Goal: Task Accomplishment & Management: Complete application form

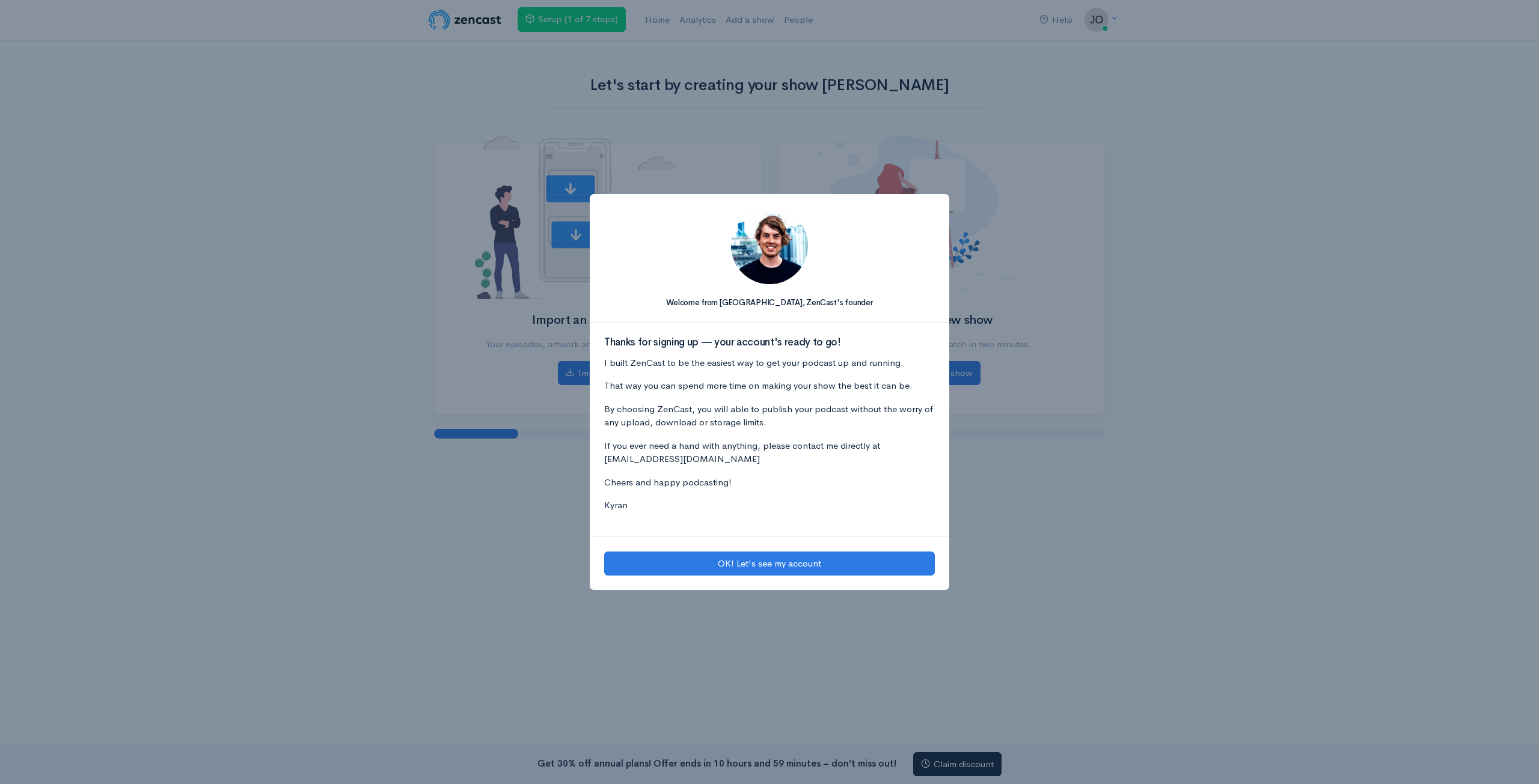
click at [774, 561] on button "OK! Let's see my account" at bounding box center [769, 564] width 331 height 25
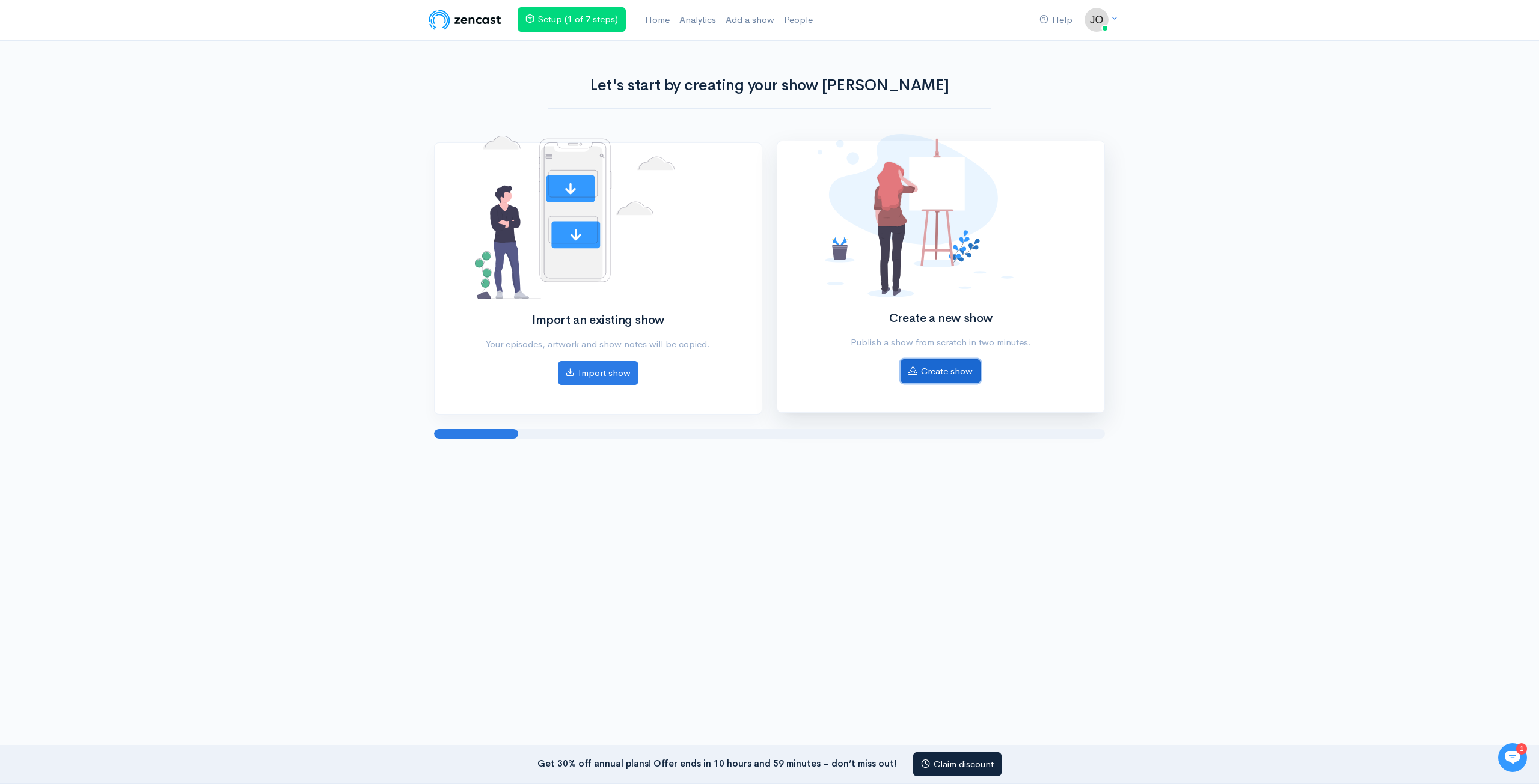
click at [970, 380] on link "Create show" at bounding box center [941, 372] width 80 height 25
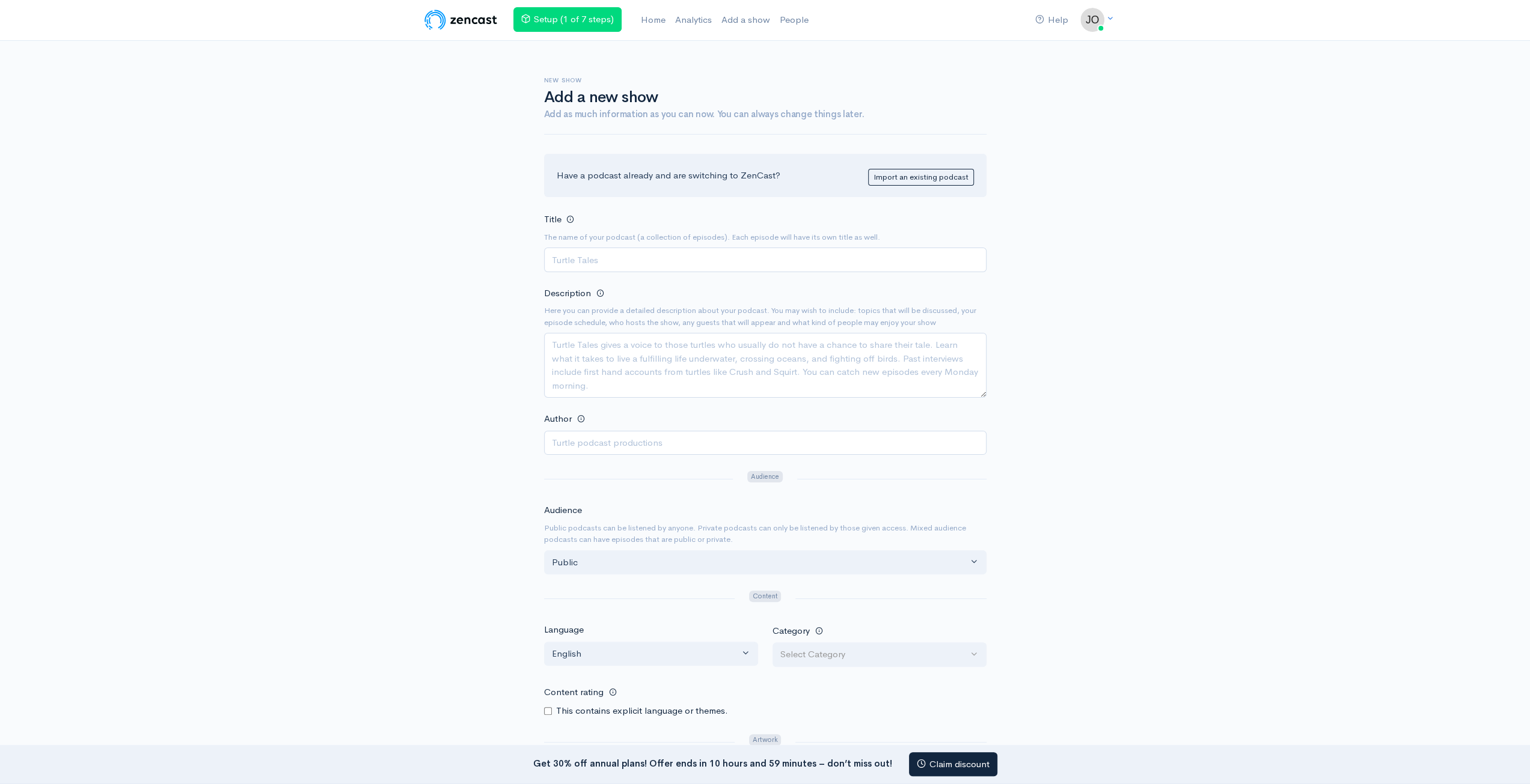
click at [633, 263] on input "Title" at bounding box center [766, 260] width 443 height 25
type input "i"
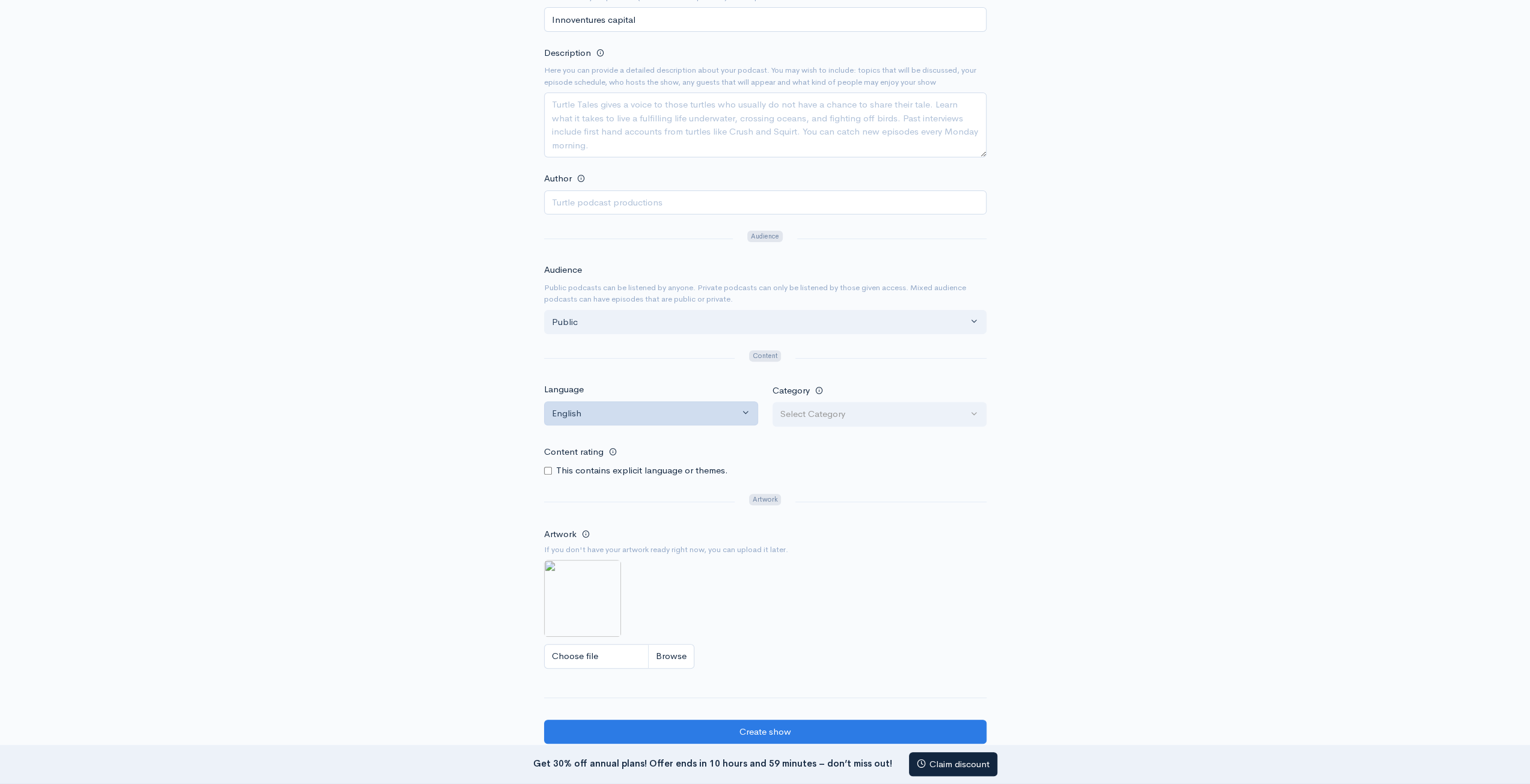
type input "Innoventures capital"
click at [627, 407] on div "English" at bounding box center [645, 413] width 187 height 14
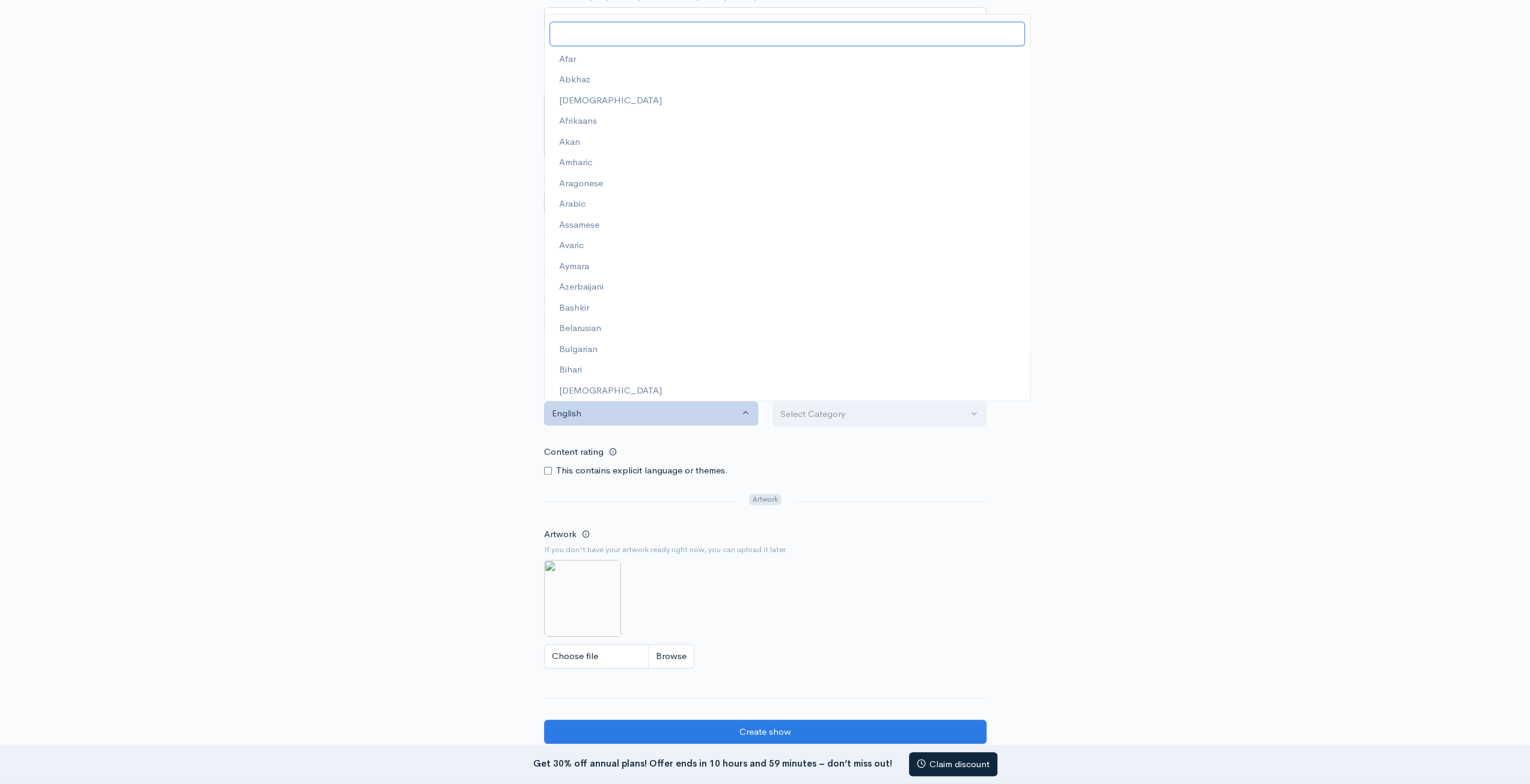
scroll to position [614, 0]
click at [616, 32] on input "Search" at bounding box center [786, 34] width 475 height 25
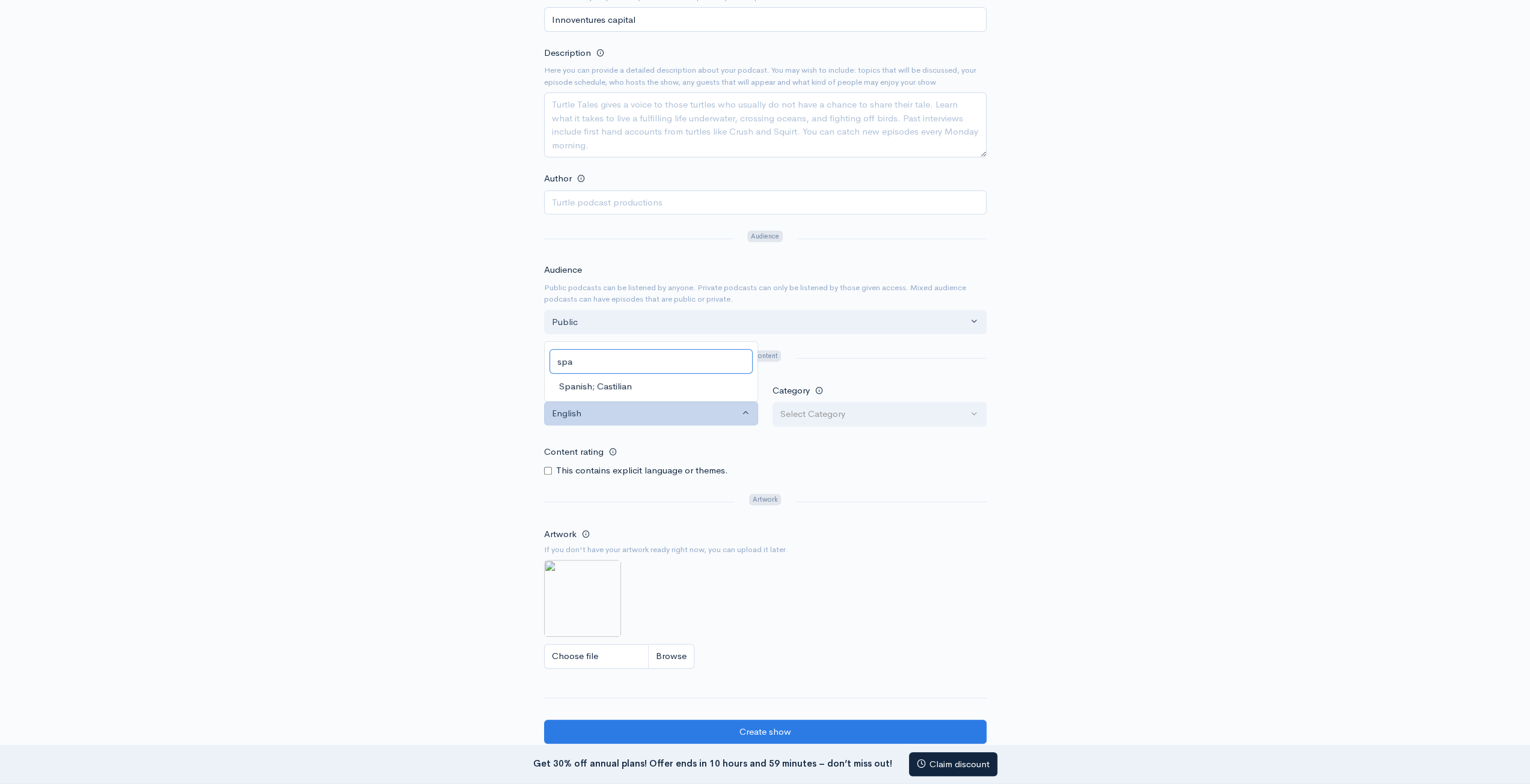
type input "spa"
click at [633, 393] on link "Spanish; Castilian" at bounding box center [651, 386] width 213 height 21
select select "es"
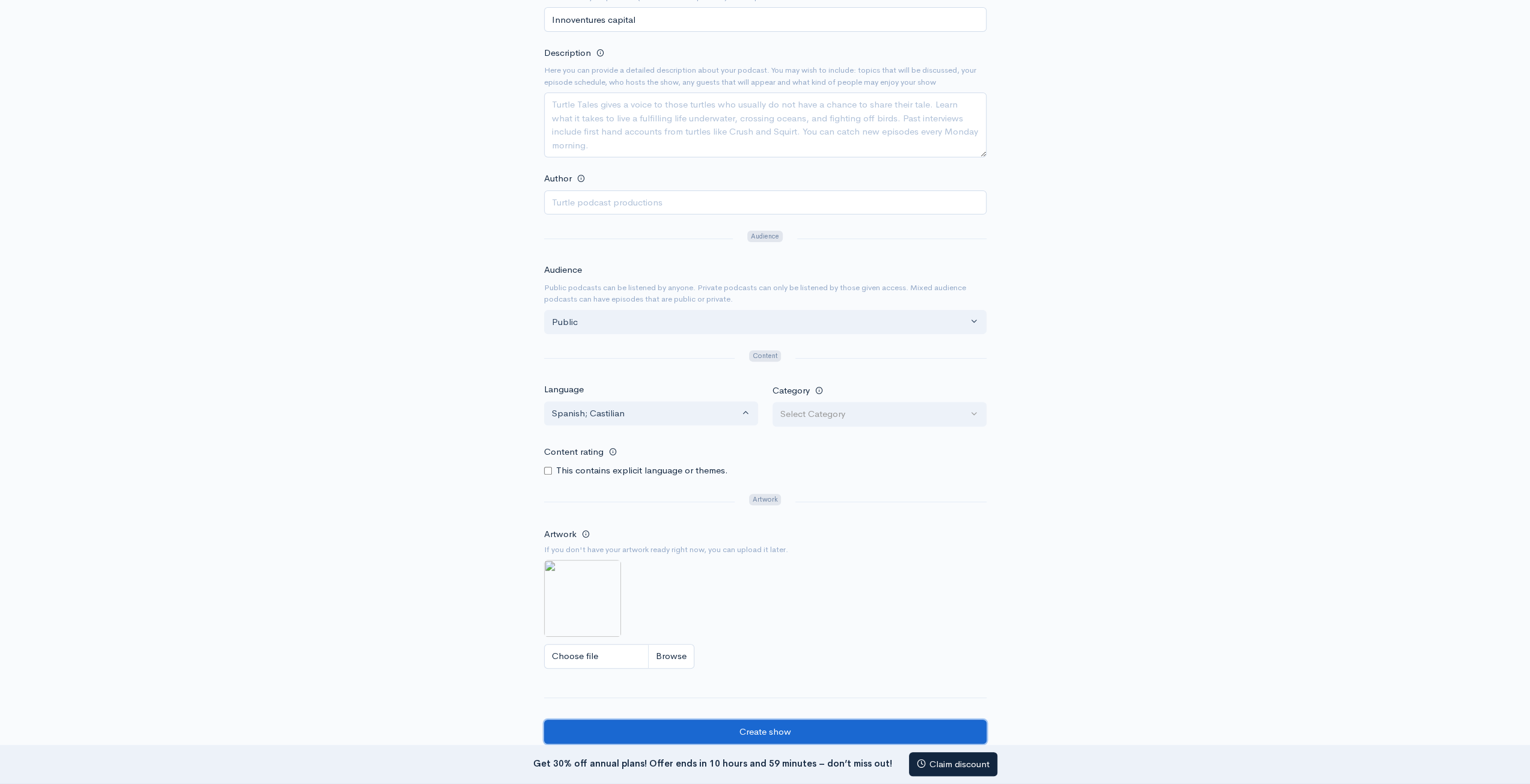
click at [804, 720] on input "Create show" at bounding box center [766, 732] width 443 height 25
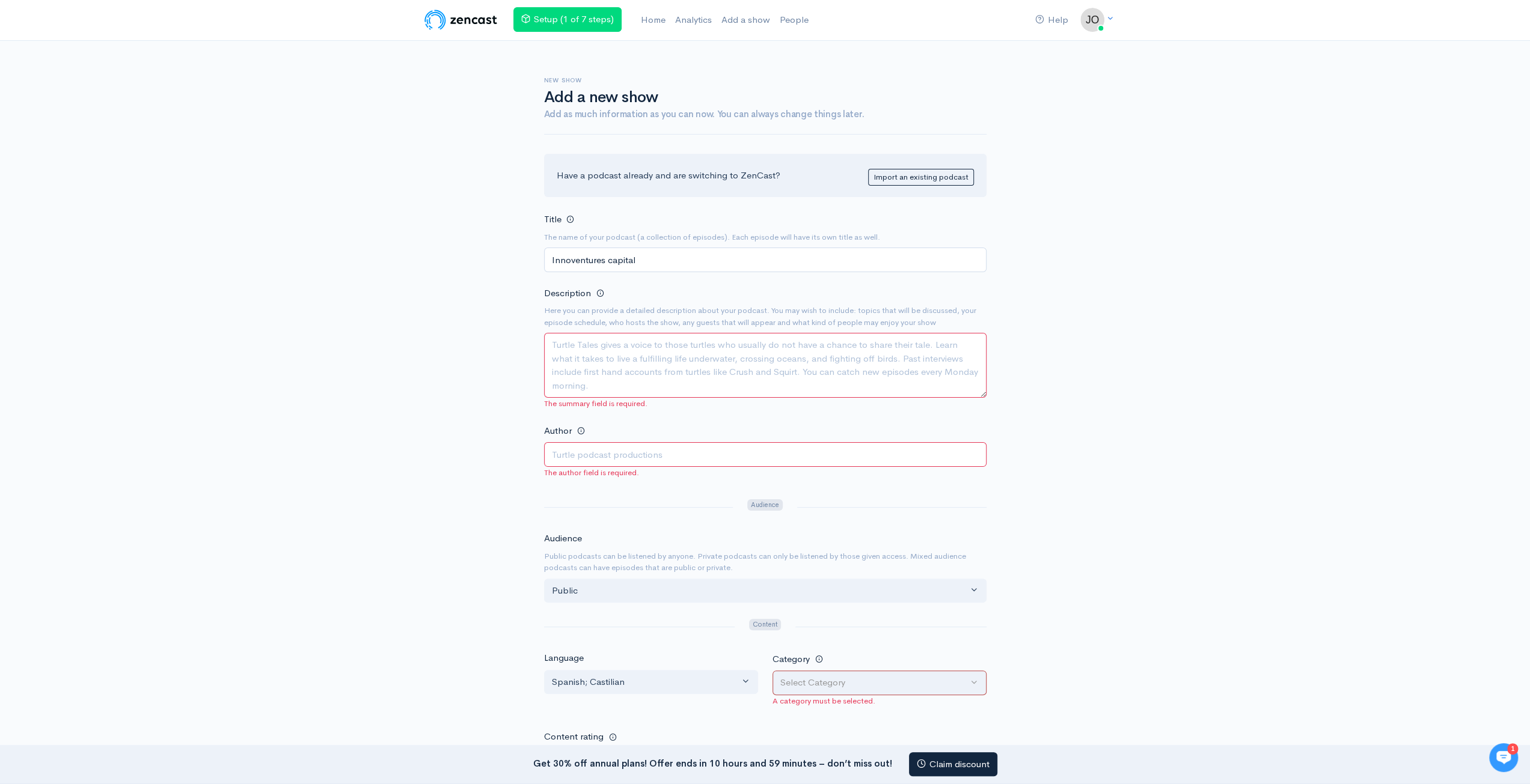
click at [638, 361] on textarea "Description" at bounding box center [766, 366] width 443 height 65
type textarea "hjkhyk"
click at [597, 451] on input "Author" at bounding box center [766, 455] width 443 height 25
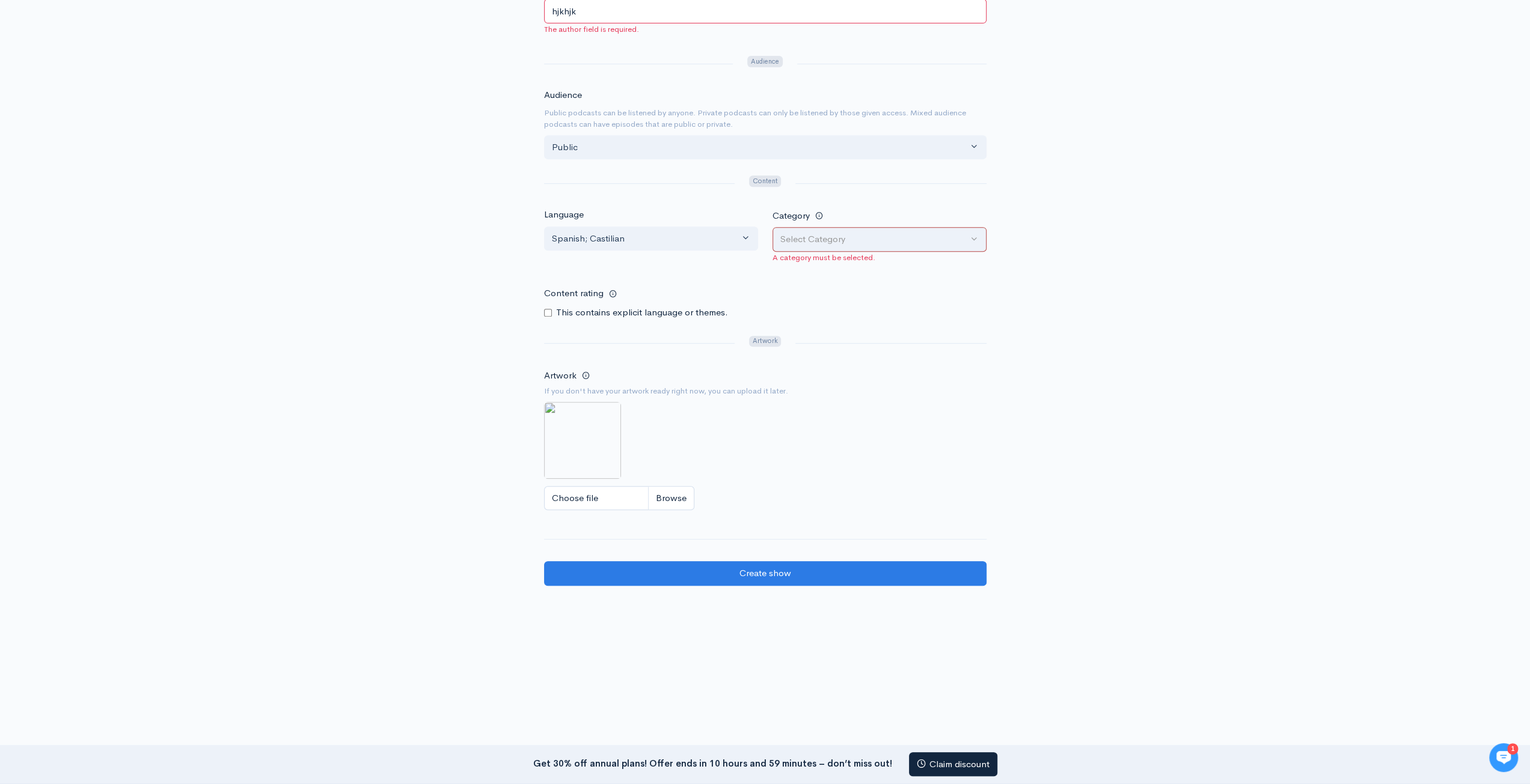
scroll to position [454, 0]
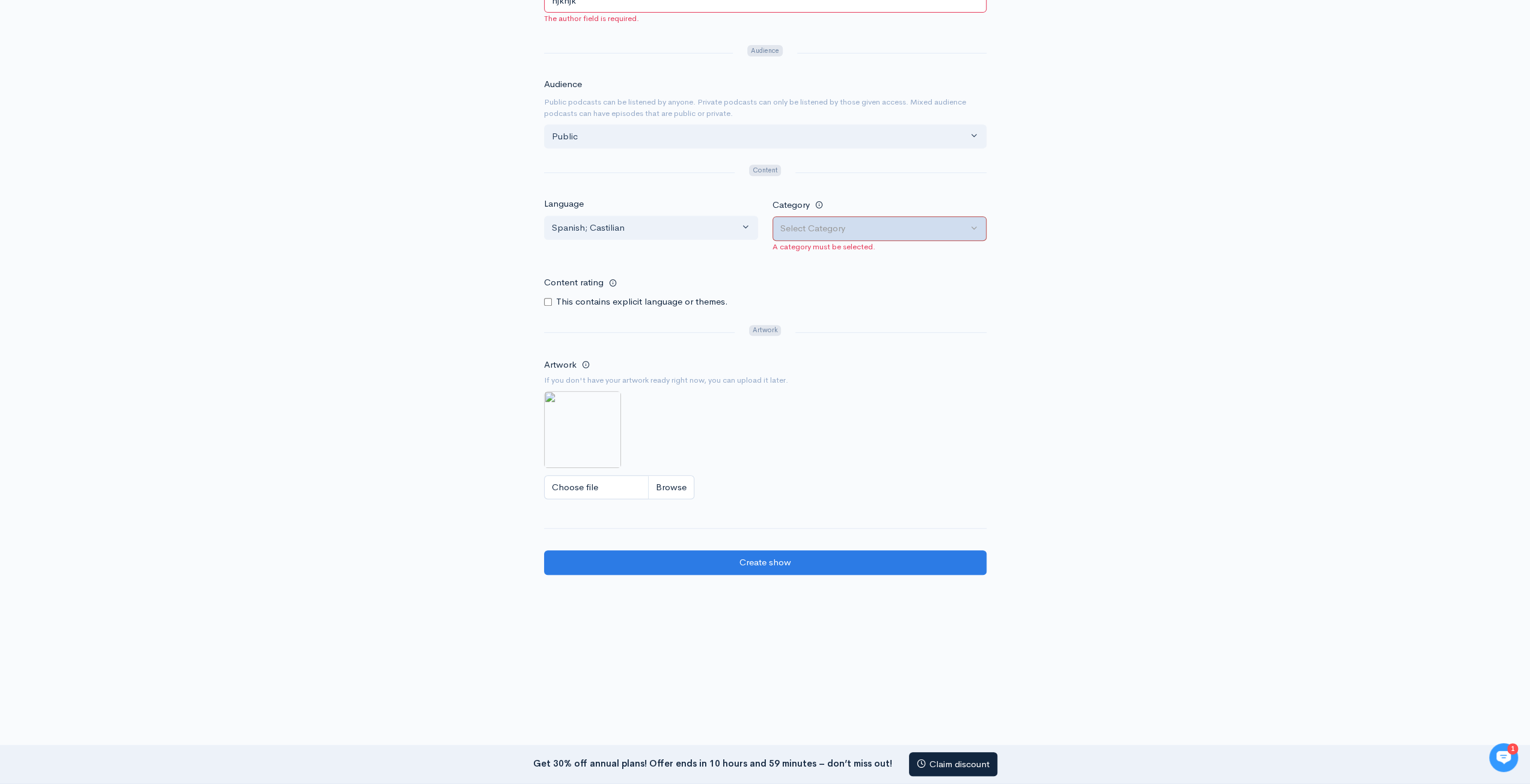
type input "hjkhjk"
click at [854, 227] on div "Select Category" at bounding box center [874, 229] width 187 height 14
click at [831, 466] on link "Business" at bounding box center [889, 474] width 232 height 21
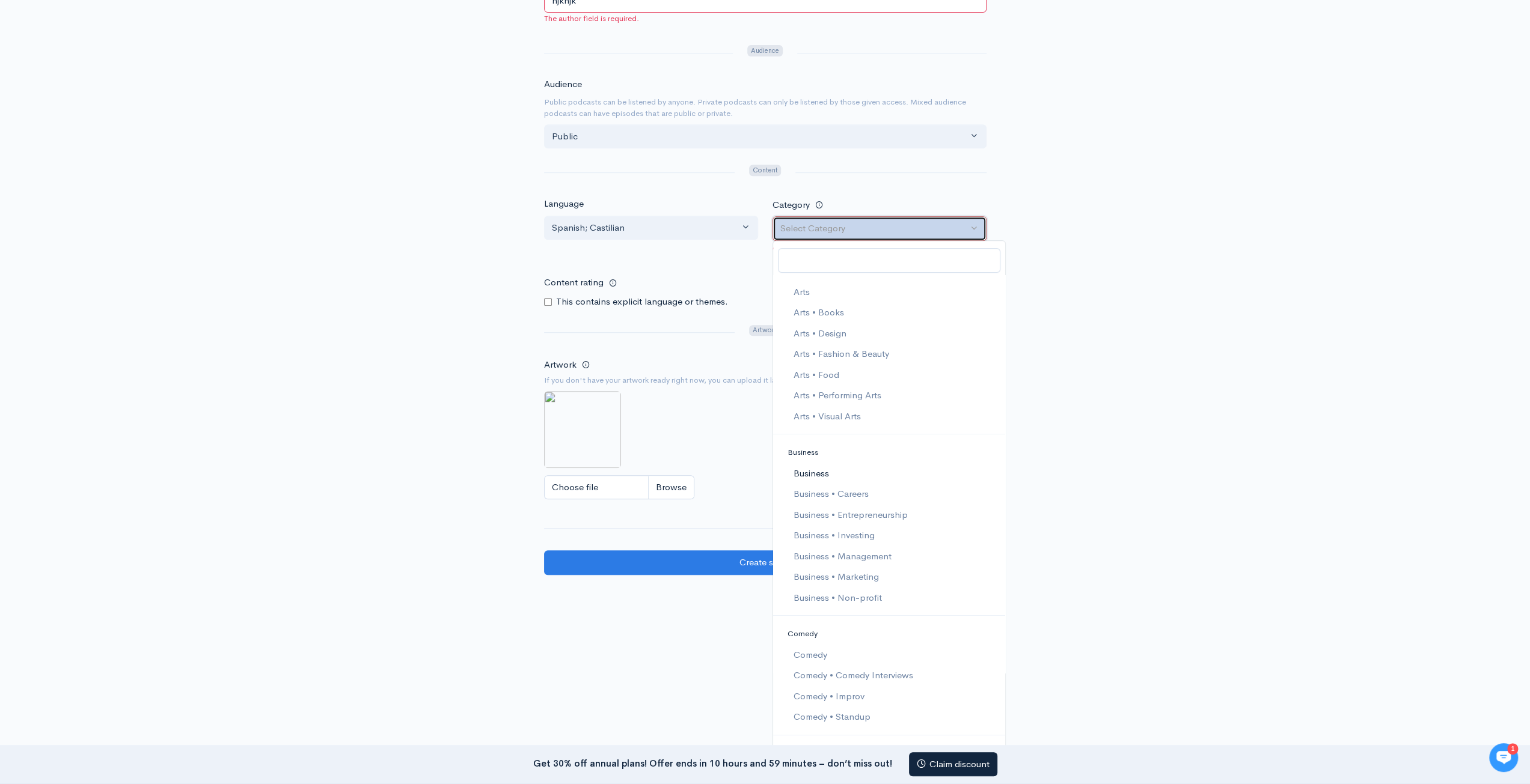
select select "Business"
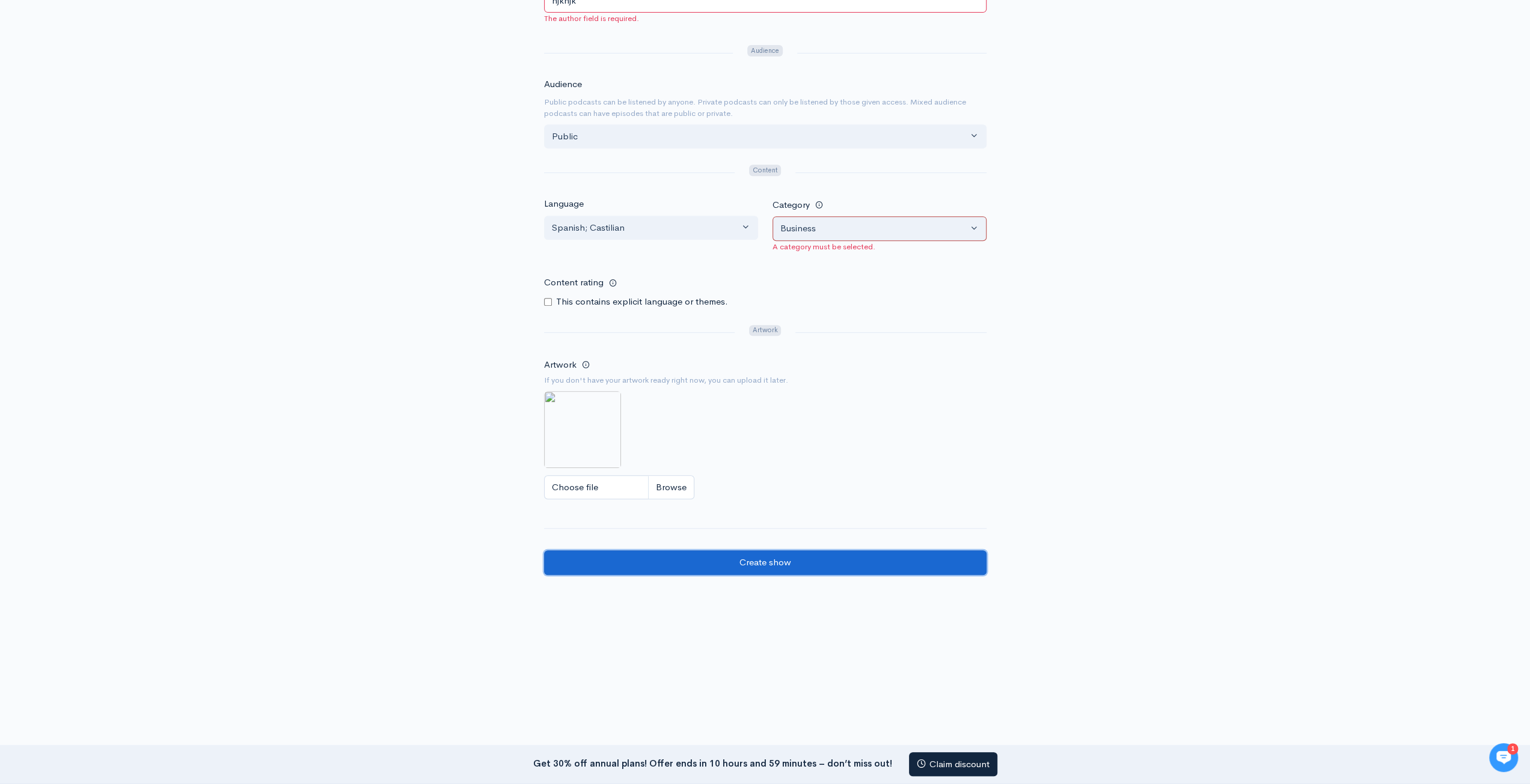
click at [796, 553] on input "Create show" at bounding box center [766, 563] width 443 height 25
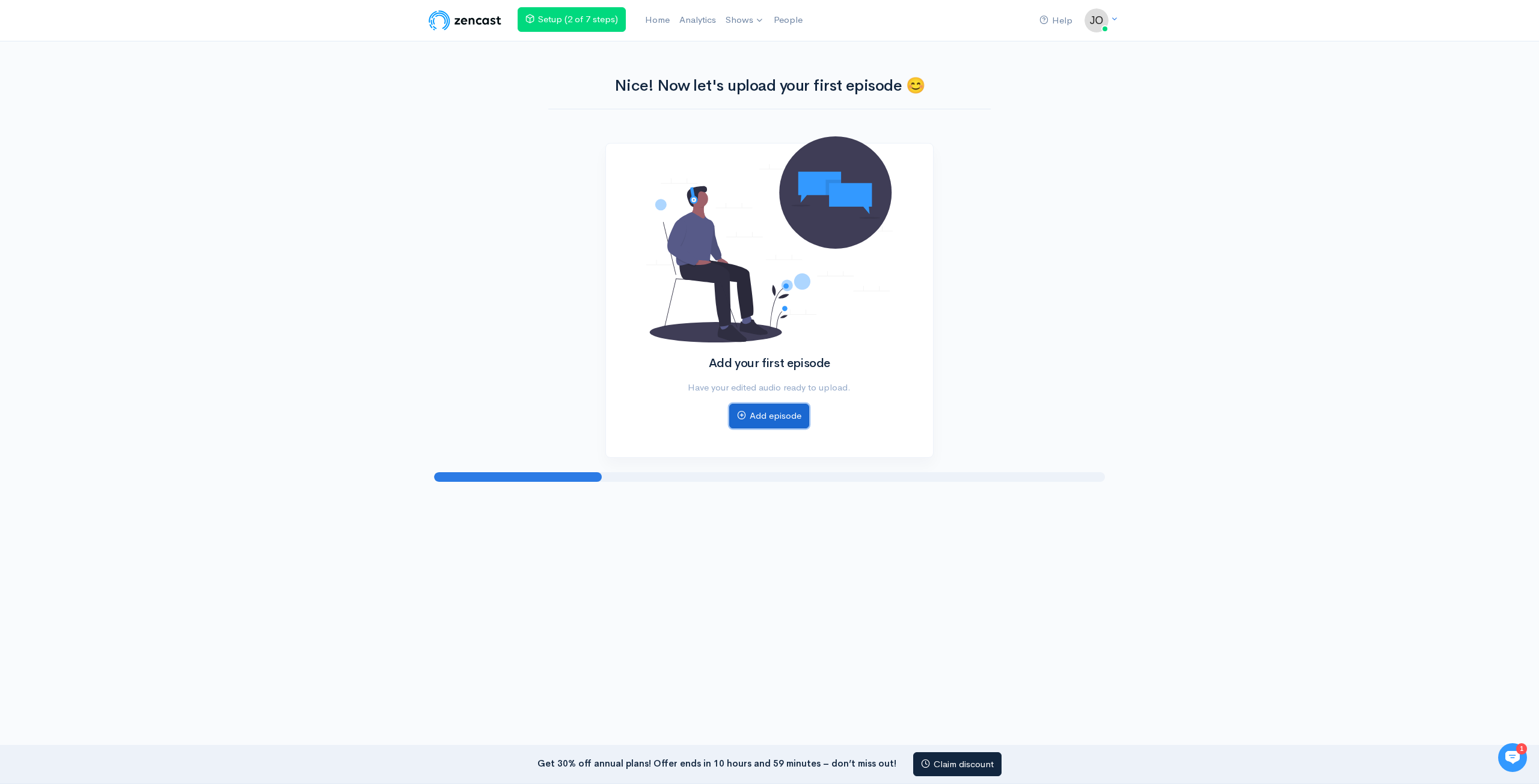
click at [773, 418] on link "Add episode" at bounding box center [769, 416] width 80 height 25
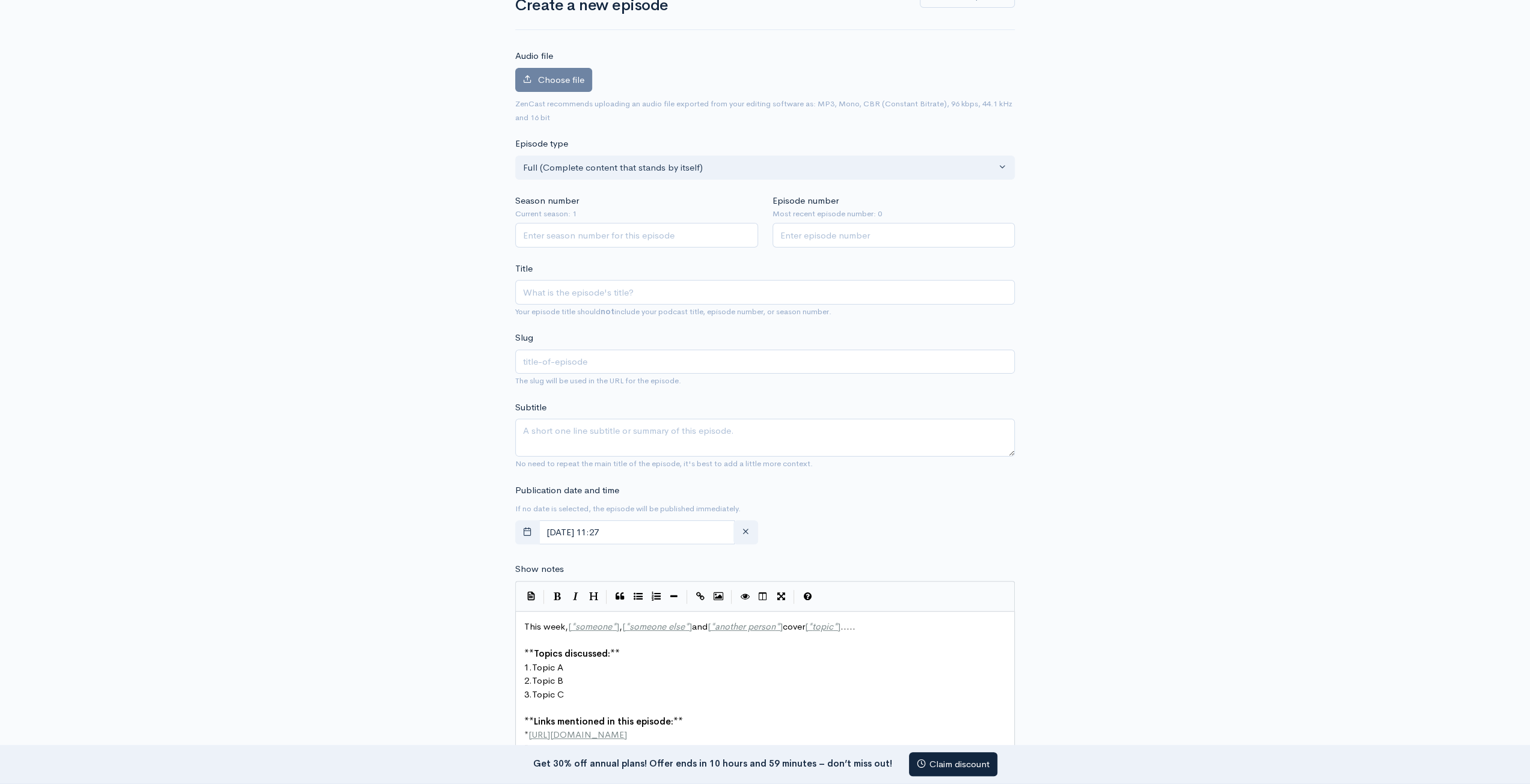
scroll to position [120, 0]
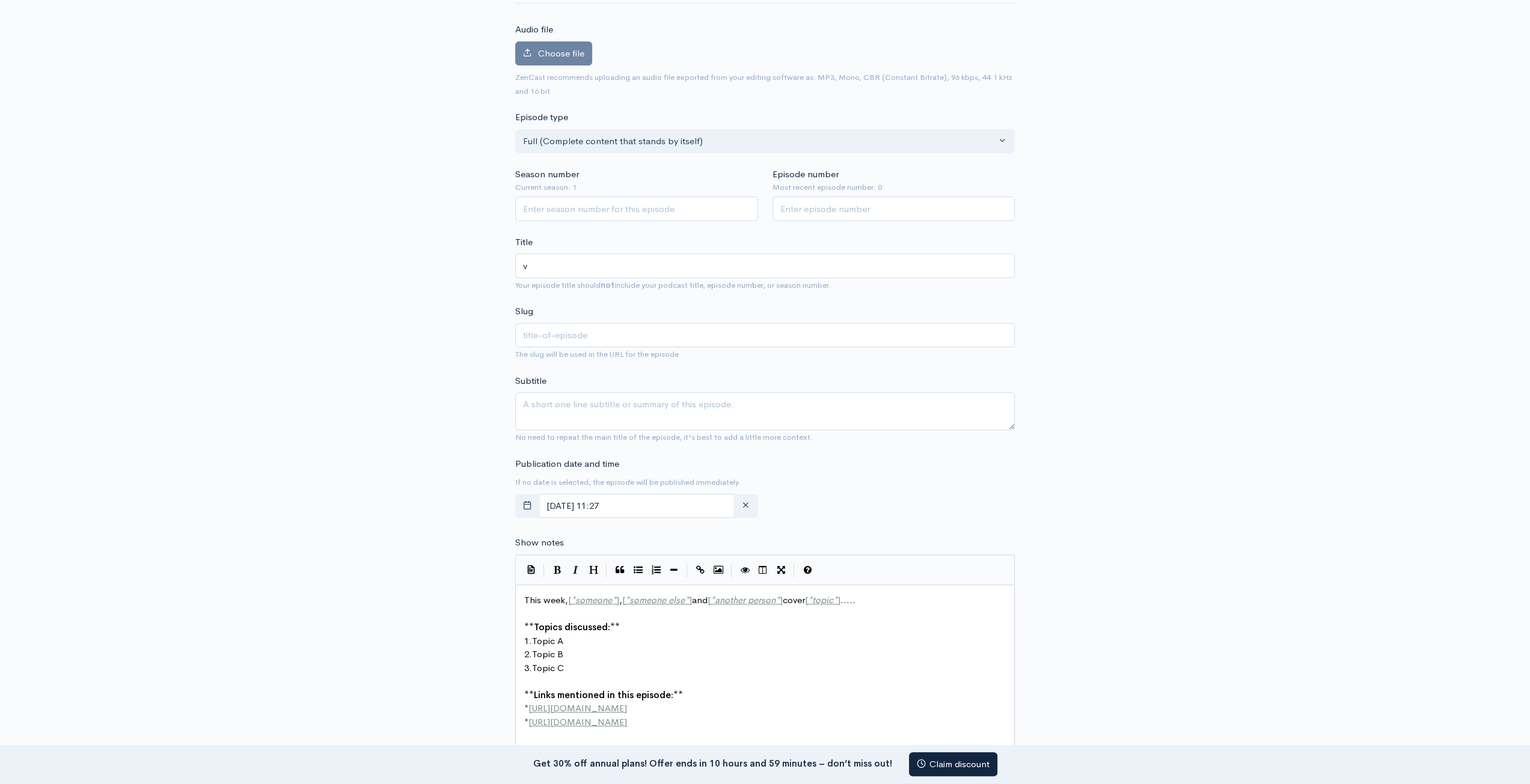
type input "vm"
click at [591, 332] on input "vm" at bounding box center [765, 336] width 499 height 25
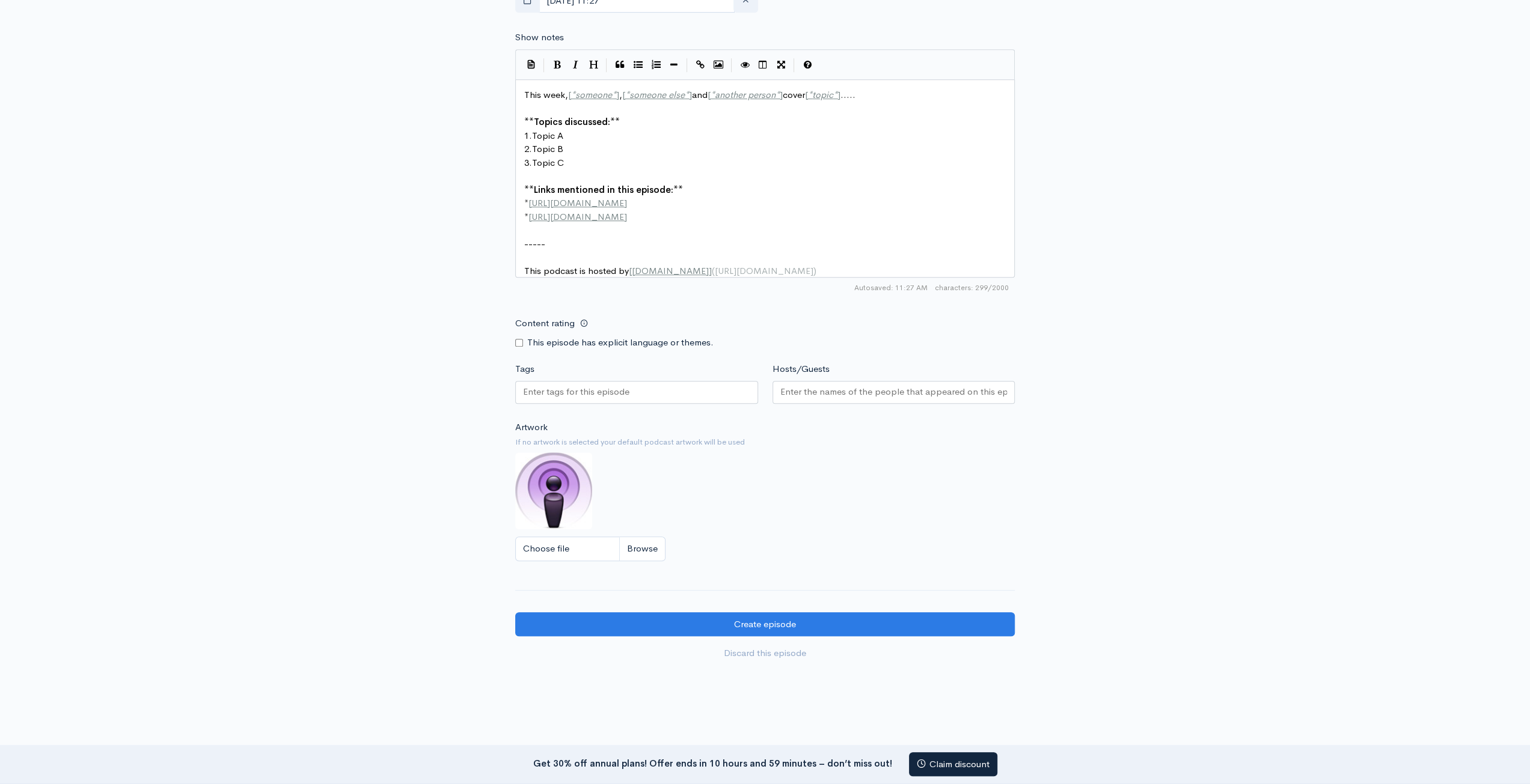
scroll to position [661, 0]
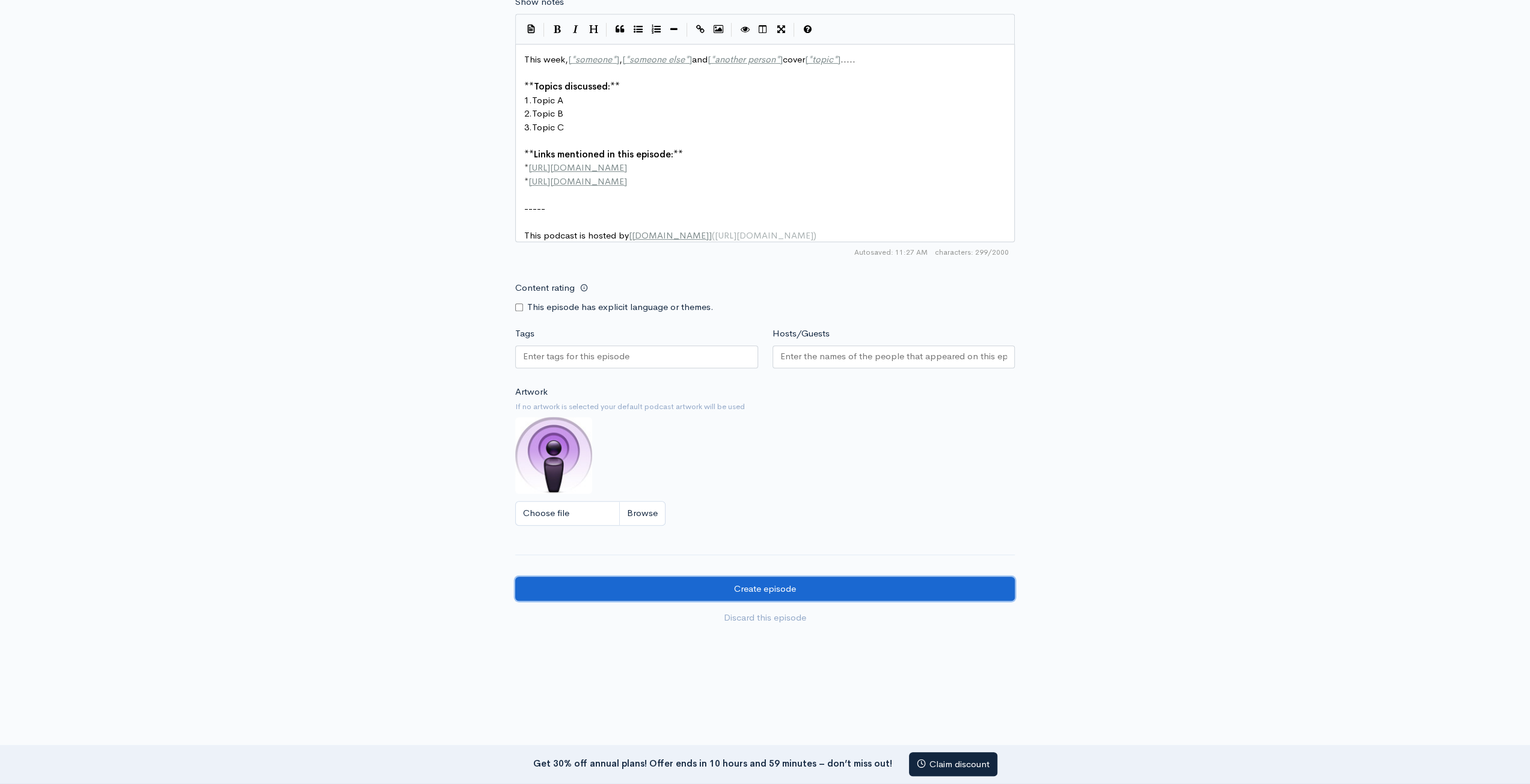
click at [777, 592] on input "Create episode" at bounding box center [765, 589] width 499 height 25
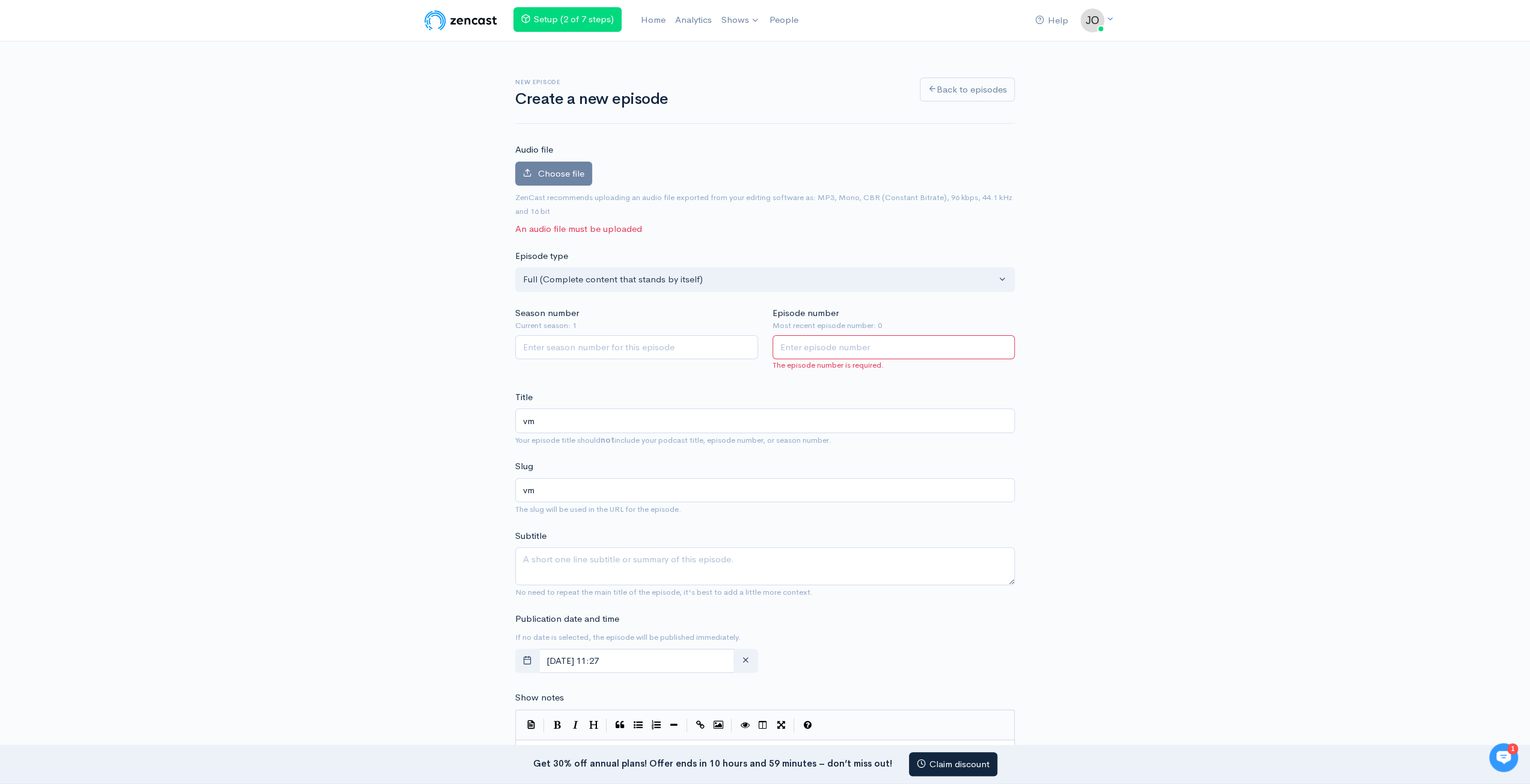
click at [472, 23] on img at bounding box center [461, 20] width 76 height 24
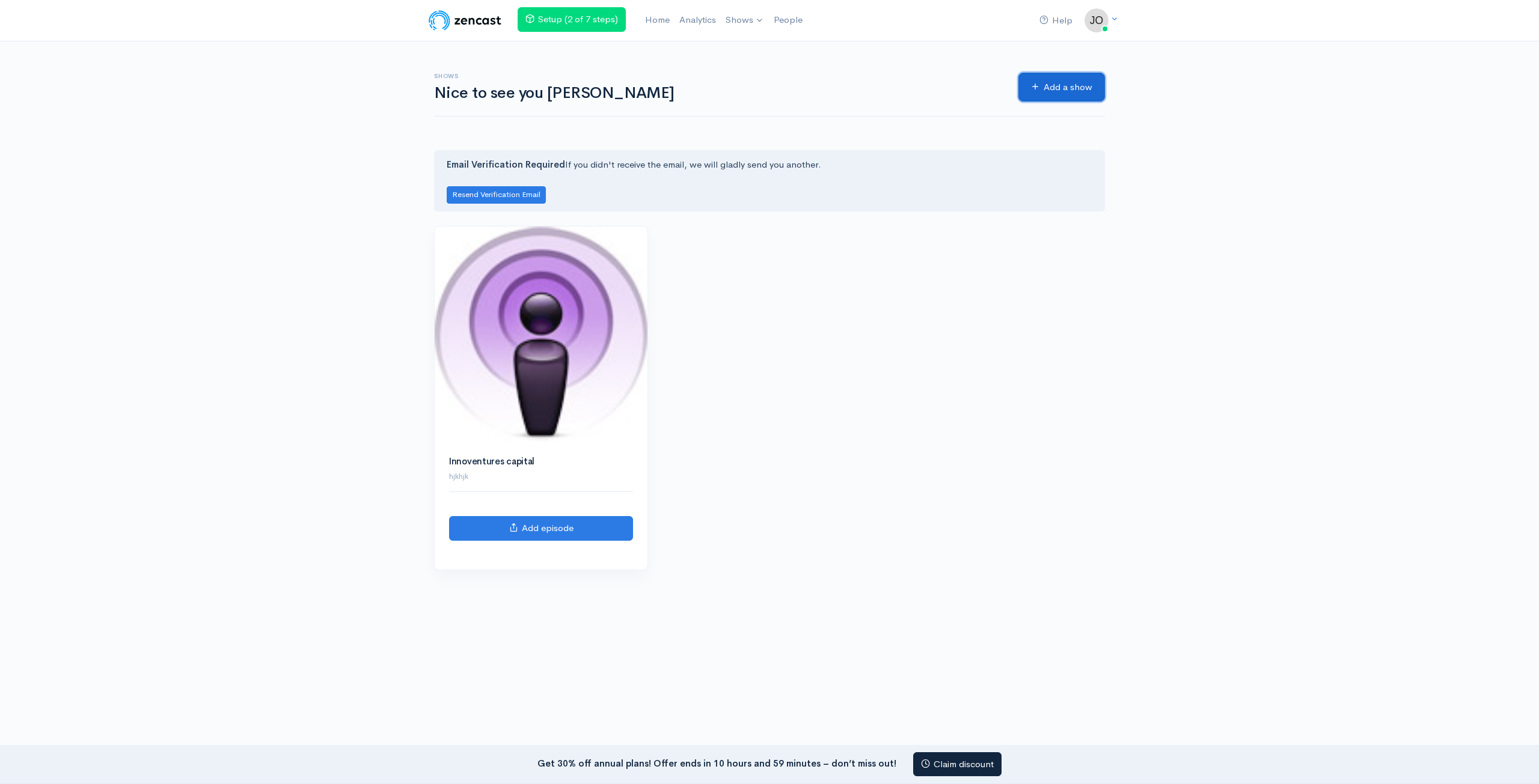
click at [1063, 95] on link "Add a show" at bounding box center [1061, 87] width 86 height 30
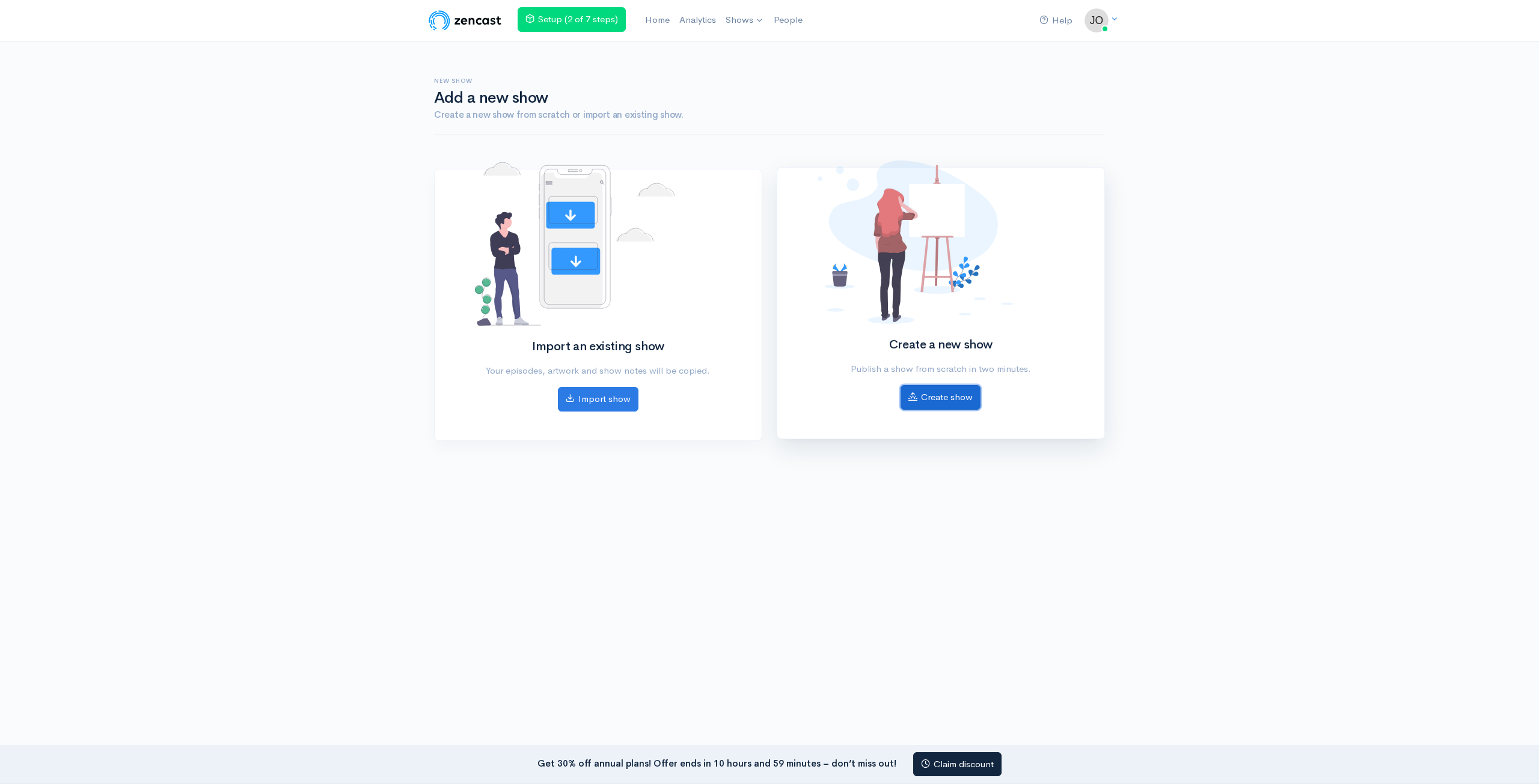
click at [952, 401] on link "Create show" at bounding box center [941, 398] width 80 height 25
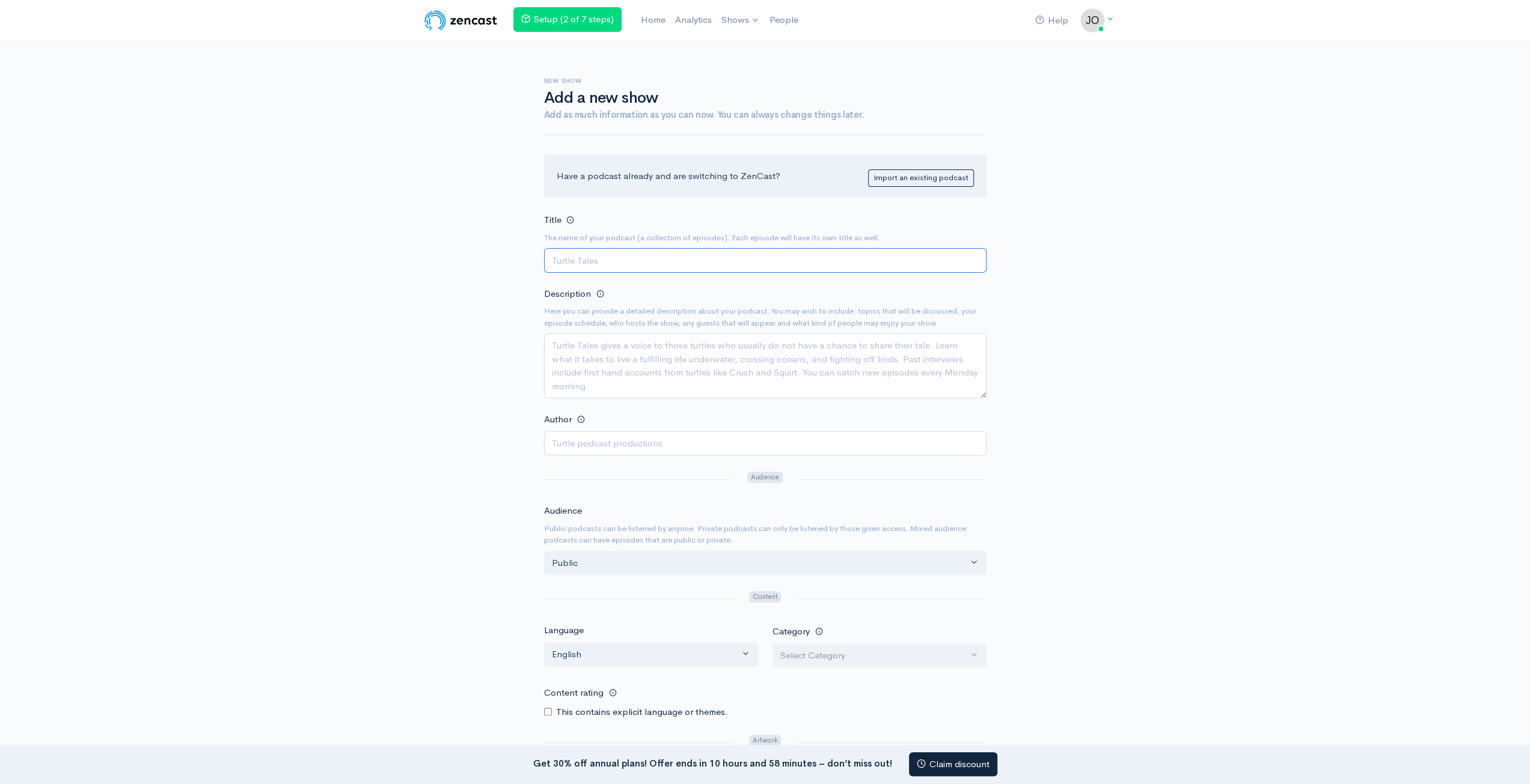
click at [874, 266] on input "Title" at bounding box center [766, 261] width 443 height 25
type input "nbvjvgj"
click at [694, 445] on input "Author" at bounding box center [766, 444] width 443 height 25
type input "jghjgh"
click at [669, 383] on textarea "j" at bounding box center [766, 366] width 443 height 65
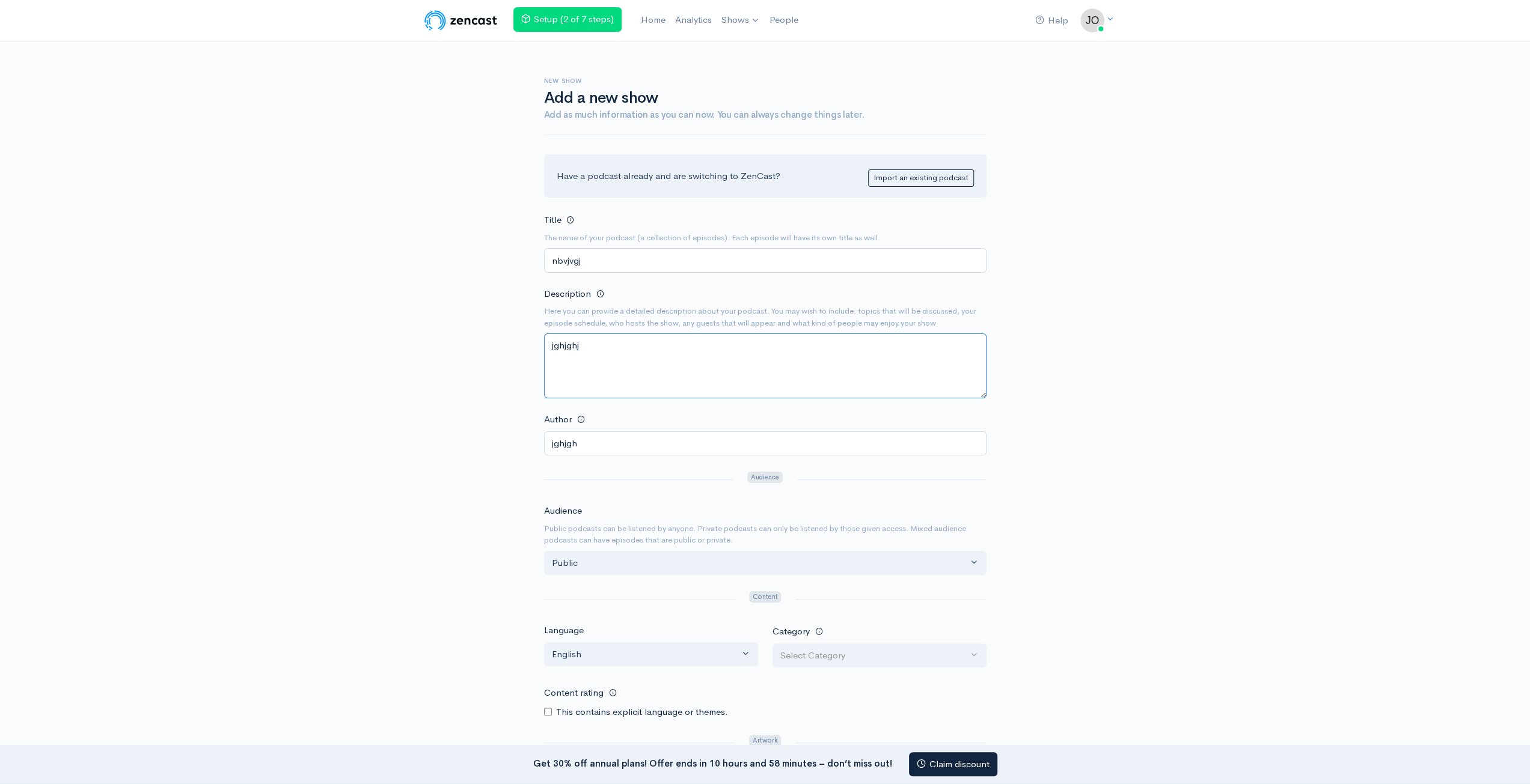
type textarea "jghjghj"
